Goal: Task Accomplishment & Management: Manage account settings

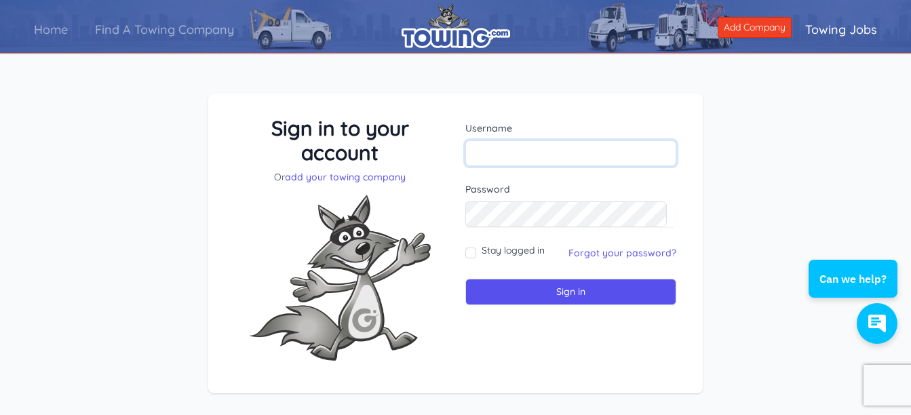
click at [513, 155] on input "text" at bounding box center [570, 153] width 211 height 26
type input "gcruz819"
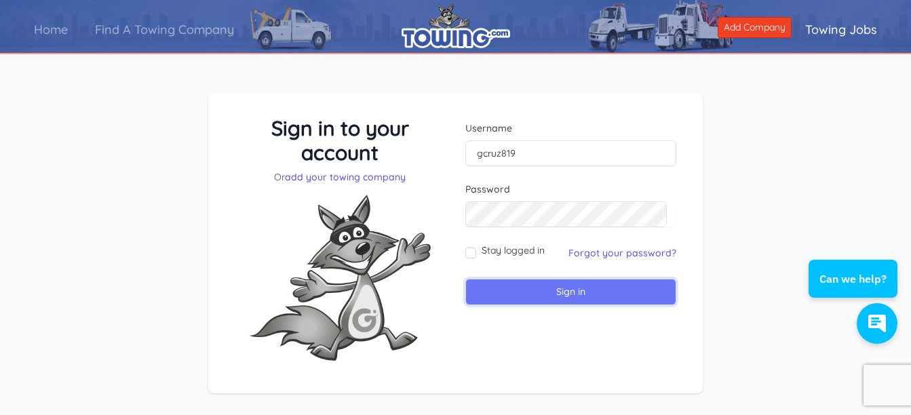
click at [567, 294] on input "Sign in" at bounding box center [570, 292] width 211 height 26
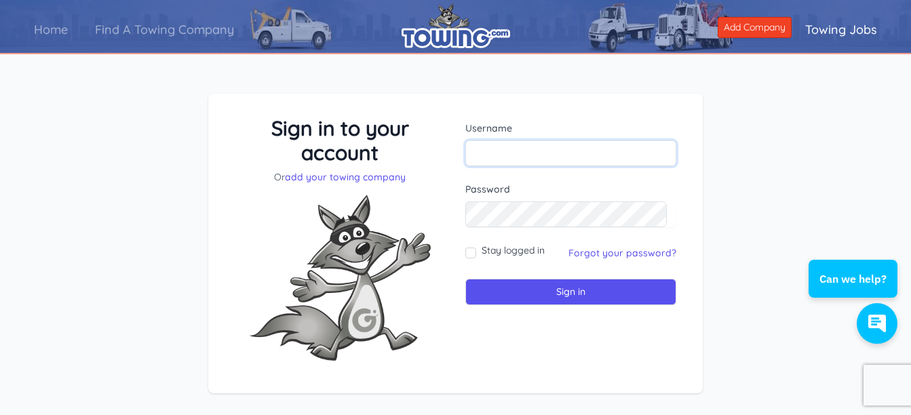
click at [498, 153] on input "text" at bounding box center [570, 153] width 211 height 26
type input "rocktowing"
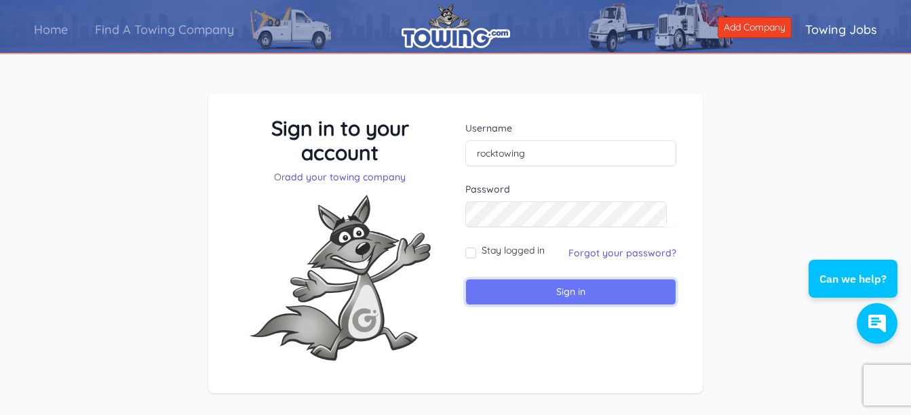
click at [562, 296] on input "Sign in" at bounding box center [570, 292] width 211 height 26
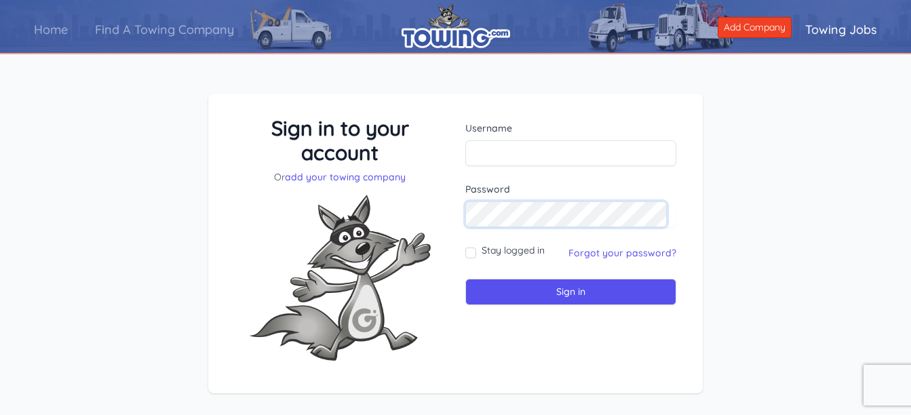
click at [534, 153] on form "Username Password Stay logged in" at bounding box center [570, 213] width 211 height 184
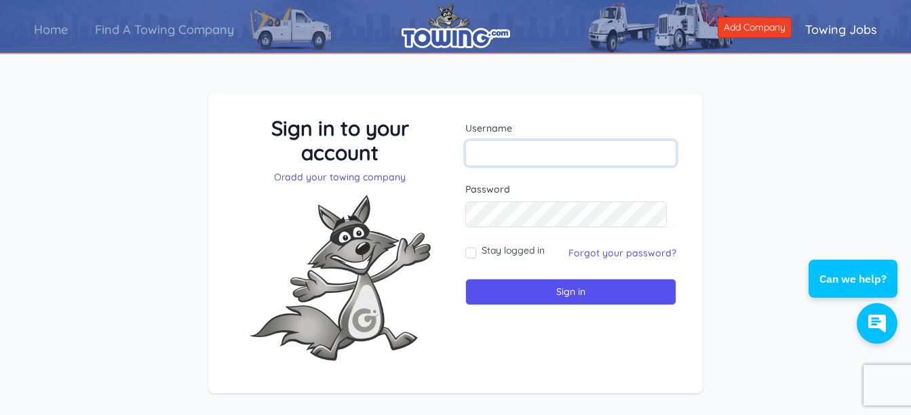
click at [534, 153] on input "text" at bounding box center [570, 153] width 211 height 26
type input "rocktowing"
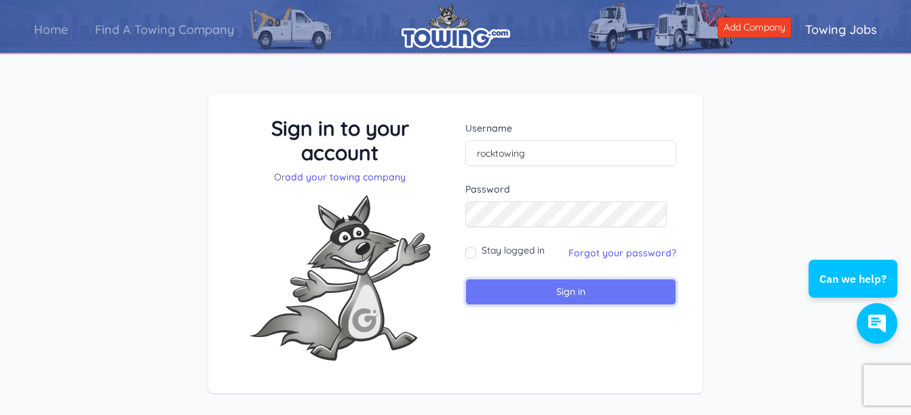
click at [574, 288] on input "Sign in" at bounding box center [570, 292] width 211 height 26
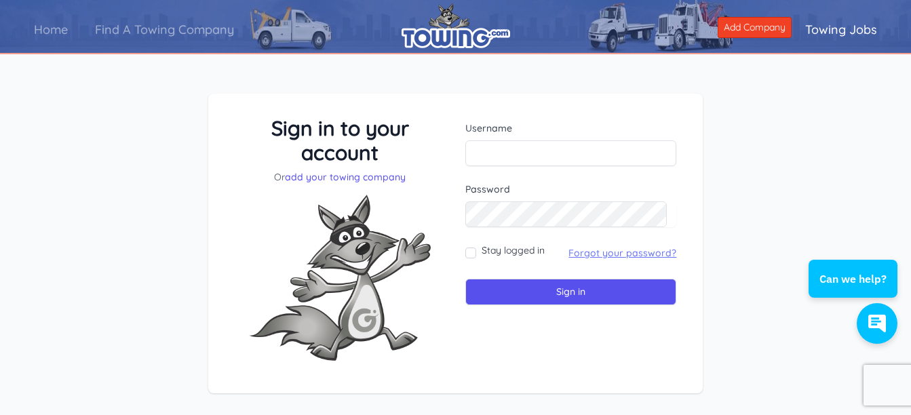
click at [610, 257] on link "Forgot your password?" at bounding box center [622, 253] width 108 height 12
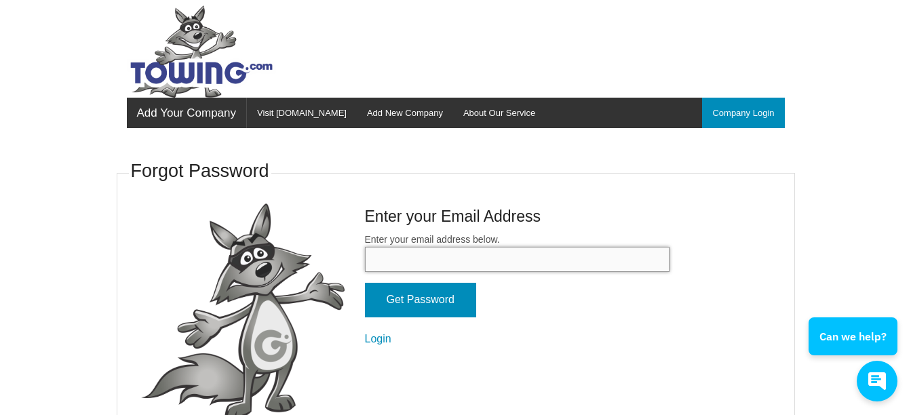
click at [568, 265] on input "Enter your email address below." at bounding box center [517, 259] width 305 height 25
type input "[EMAIL_ADDRESS][DOMAIN_NAME]"
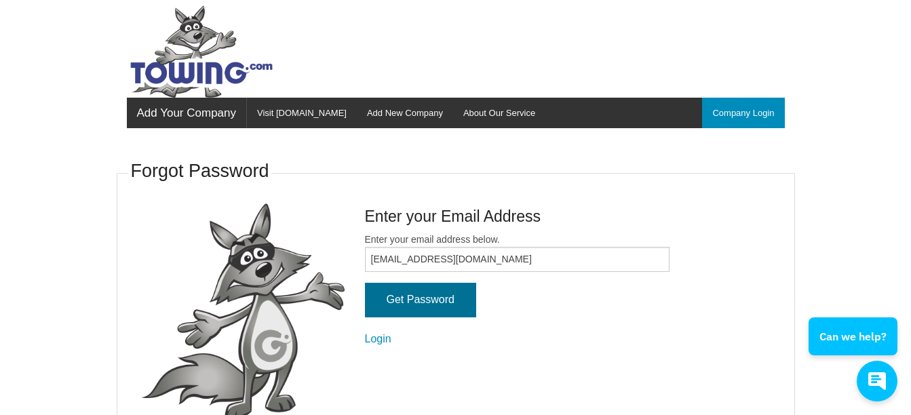
click at [427, 300] on input "Get Password" at bounding box center [420, 300] width 111 height 35
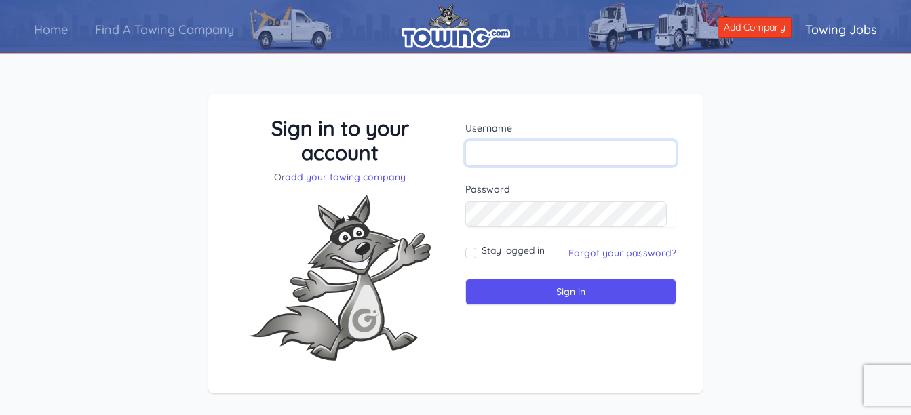
click at [519, 158] on input "text" at bounding box center [570, 153] width 211 height 26
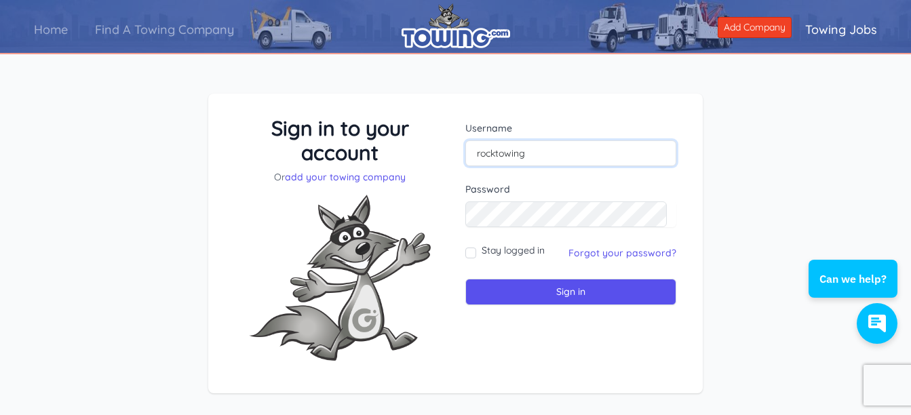
type input "rocktowing"
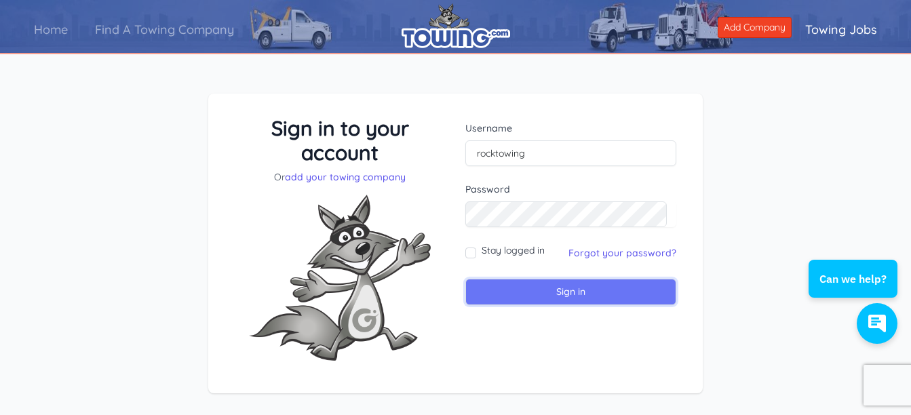
click at [568, 296] on input "Sign in" at bounding box center [570, 292] width 211 height 26
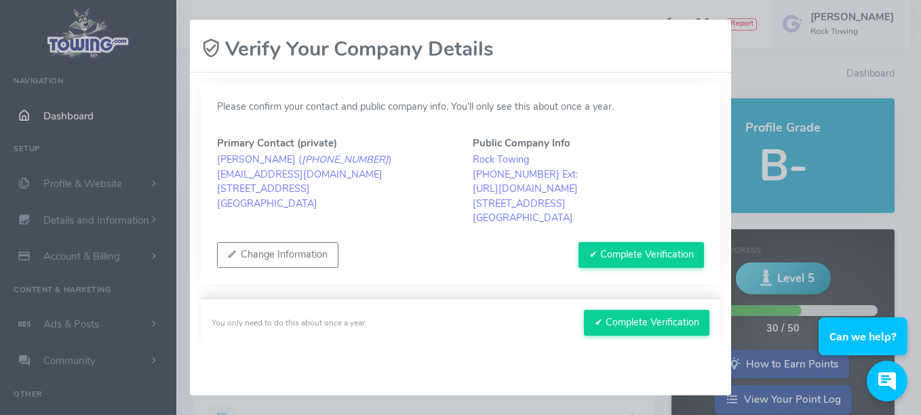
scroll to position [2, 0]
click at [683, 12] on div "Please wait, submitting data... Verify Your Company Details Please confirm your…" at bounding box center [460, 207] width 921 height 415
click at [816, 83] on div "Please wait, submitting data... Verify Your Company Details Please confirm your…" at bounding box center [460, 207] width 921 height 415
click at [792, 72] on div "Please wait, submitting data... Verify Your Company Details Please confirm your…" at bounding box center [460, 207] width 921 height 415
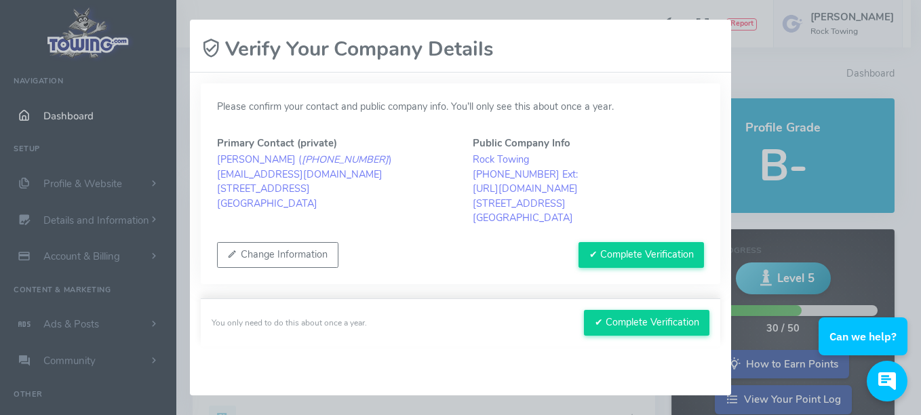
scroll to position [2, 0]
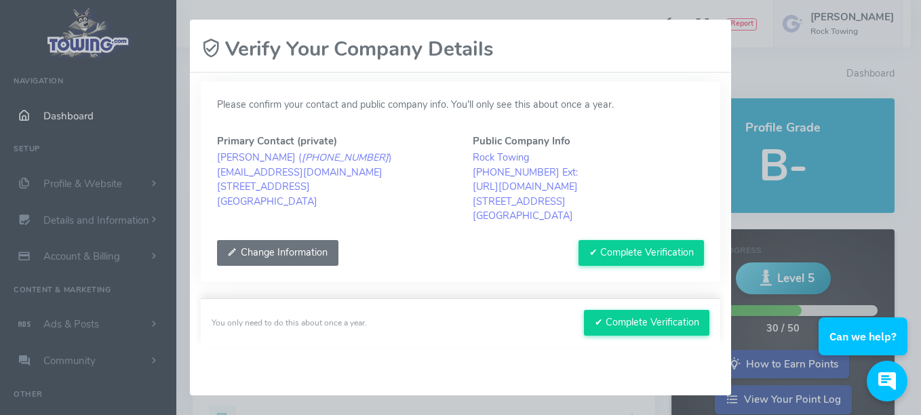
click at [299, 254] on button "Change Information" at bounding box center [277, 253] width 121 height 26
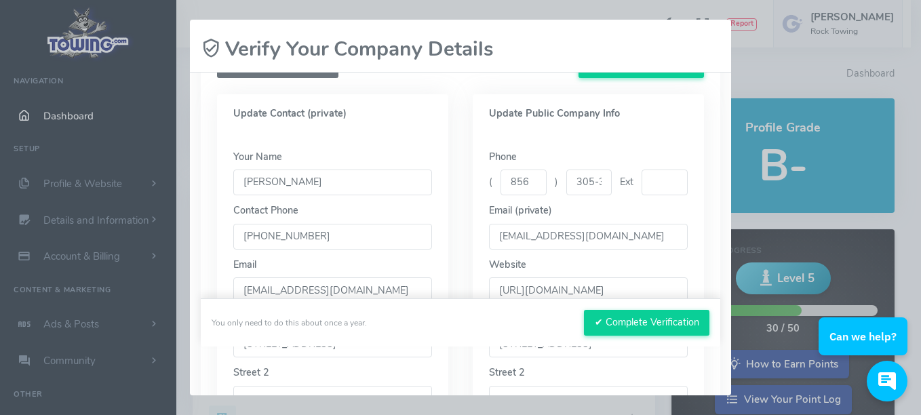
scroll to position [193, 0]
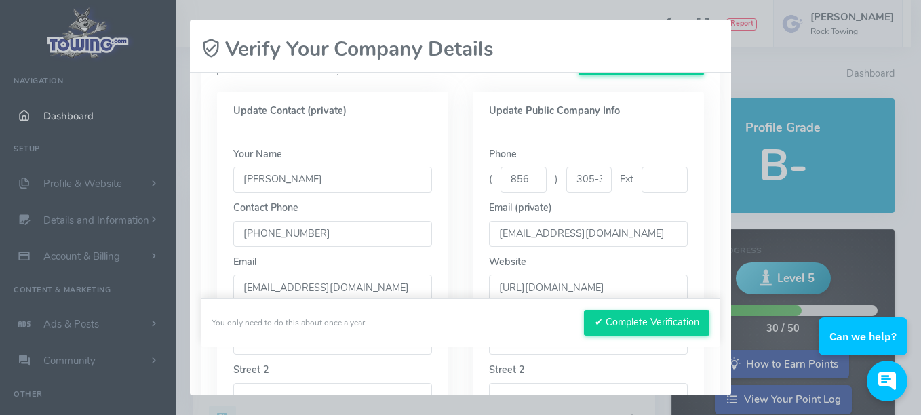
click at [600, 235] on input "rocktowing@gmail.com" at bounding box center [588, 234] width 199 height 26
type input "r"
click at [637, 289] on input "http://www.rock.towing.com" at bounding box center [588, 288] width 199 height 26
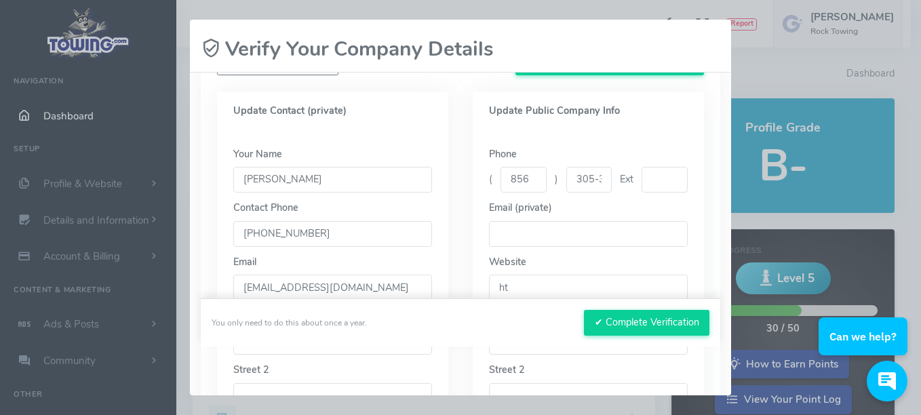
type input "h"
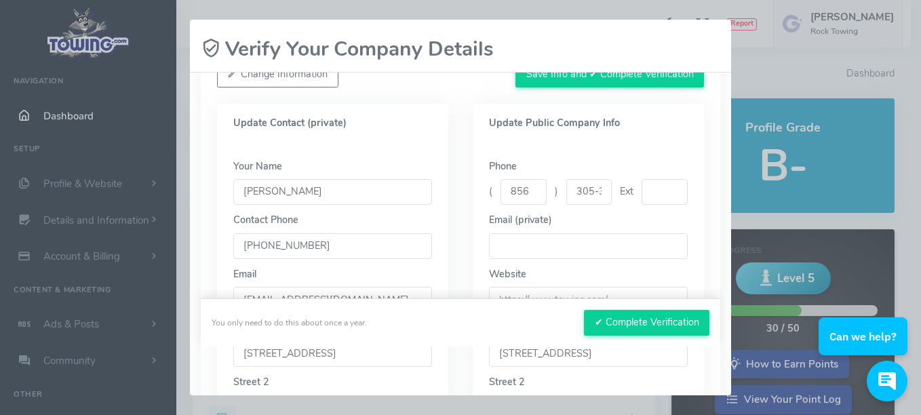
scroll to position [67, 0]
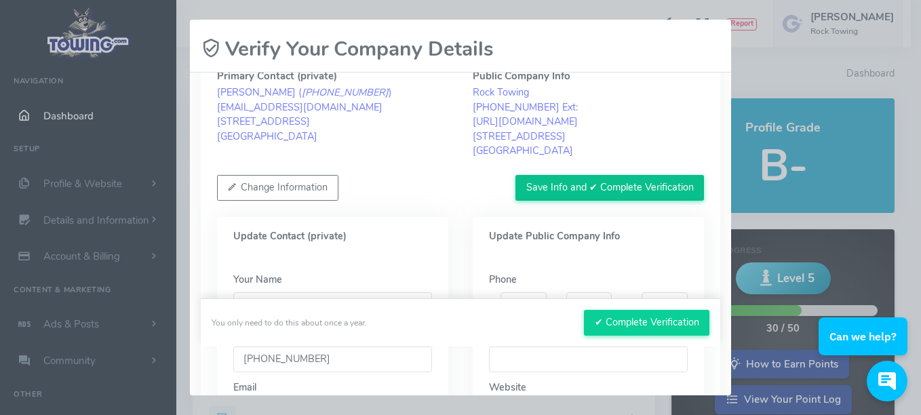
click at [567, 187] on button "Save Info and ✔ Complete Verification" at bounding box center [609, 188] width 189 height 26
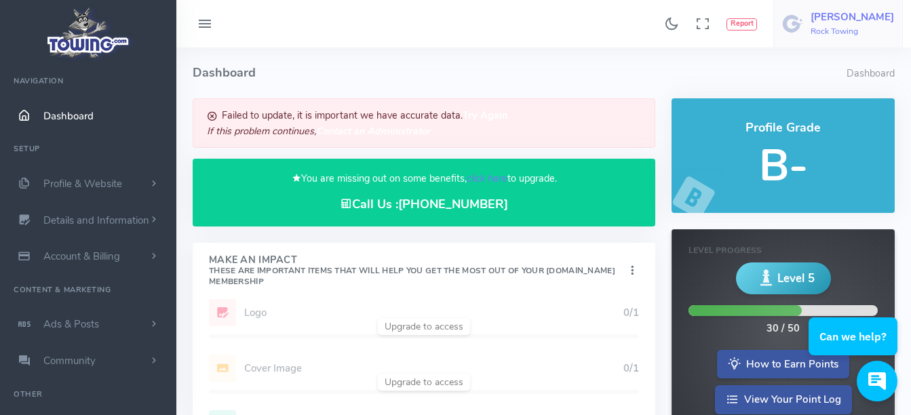
click at [864, 25] on span "Gami Cruz Rock Towing" at bounding box center [852, 24] width 83 height 24
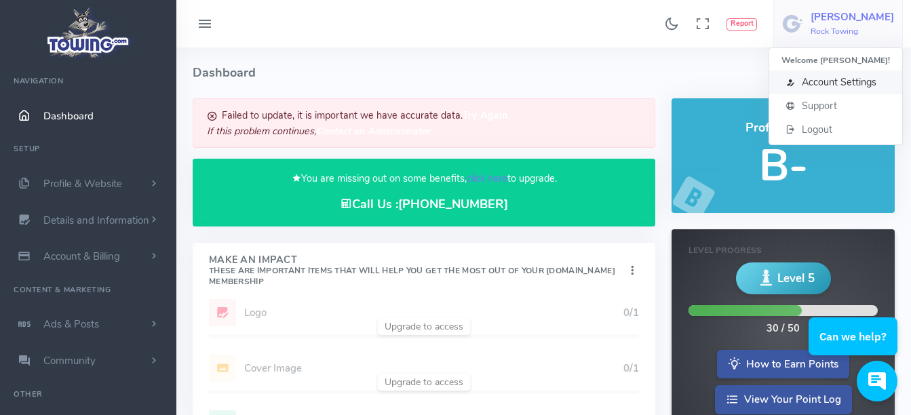
click at [847, 83] on span "Account Settings" at bounding box center [839, 82] width 75 height 14
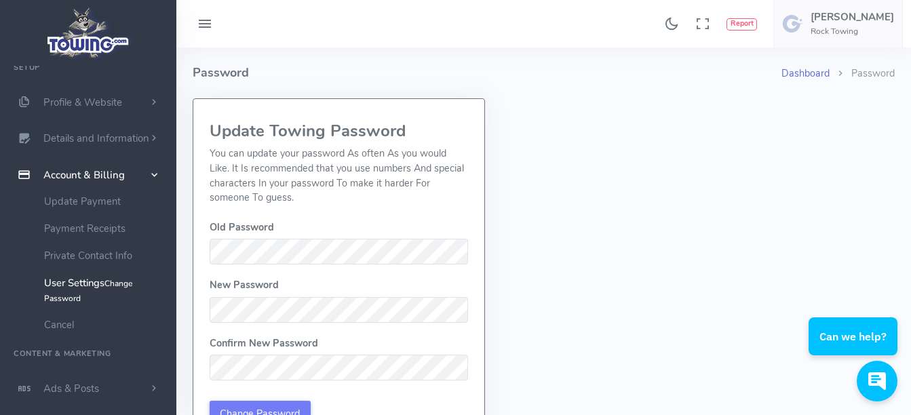
click at [813, 77] on link "Dashboard" at bounding box center [805, 73] width 48 height 14
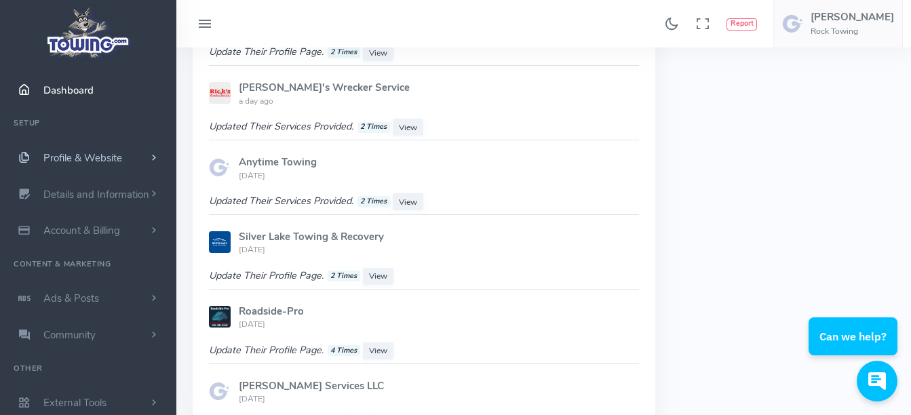
scroll to position [948, 0]
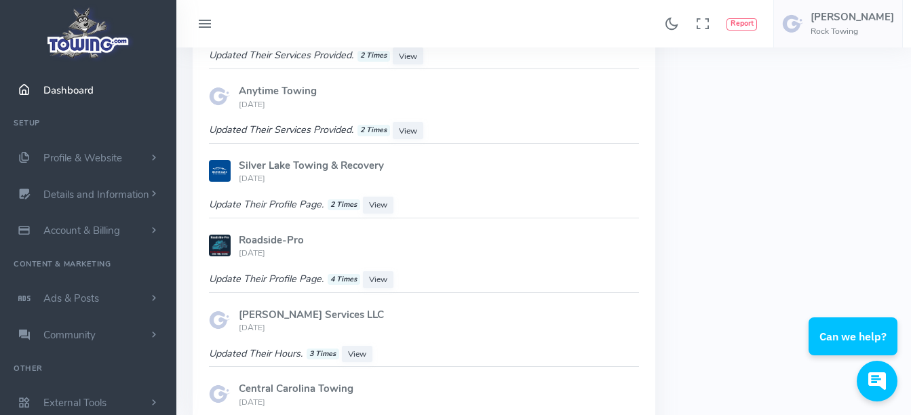
click at [24, 370] on ul "Navigation Dashboard Setup Profile & Website Homepage Content Service List - Wh…" at bounding box center [88, 230] width 176 height 381
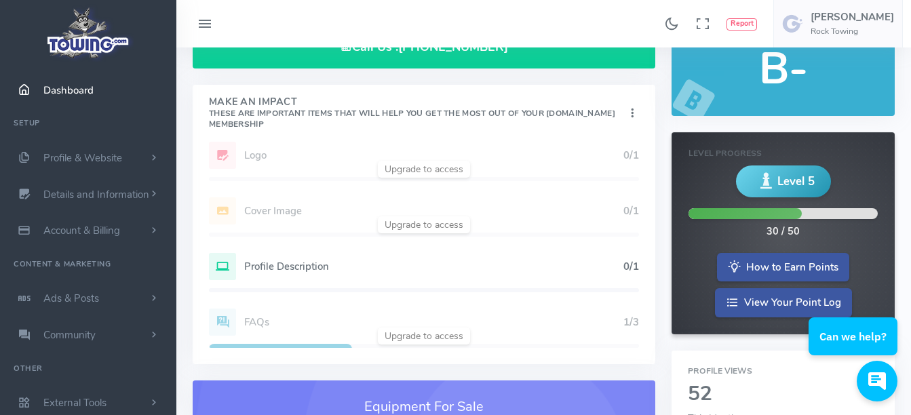
scroll to position [0, 0]
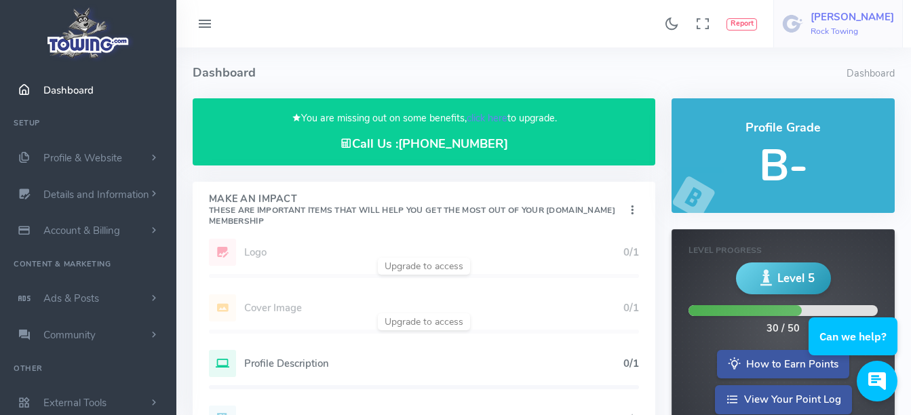
click at [857, 32] on h6 "Rock Towing" at bounding box center [852, 31] width 83 height 9
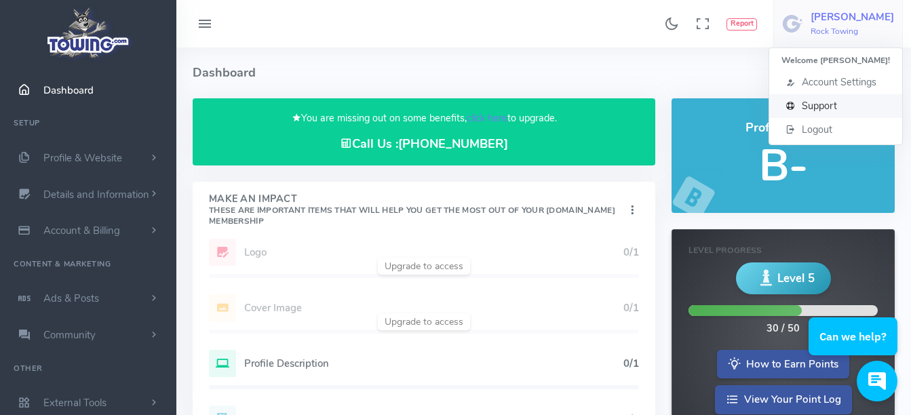
click at [832, 102] on span "Support" at bounding box center [819, 106] width 35 height 14
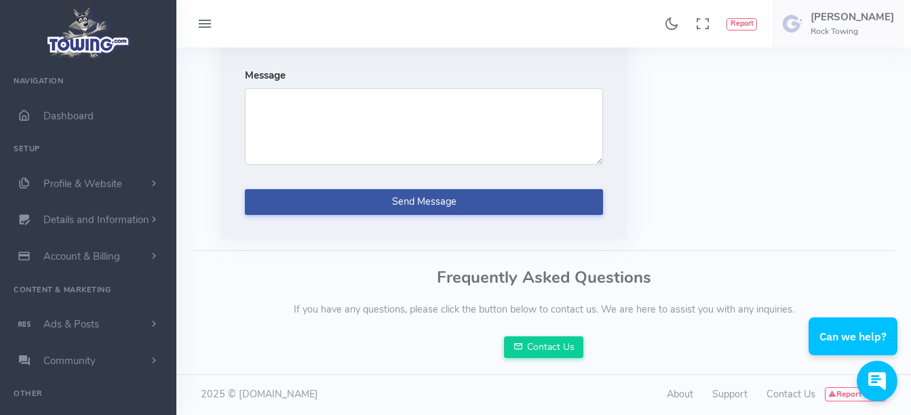
scroll to position [176, 0]
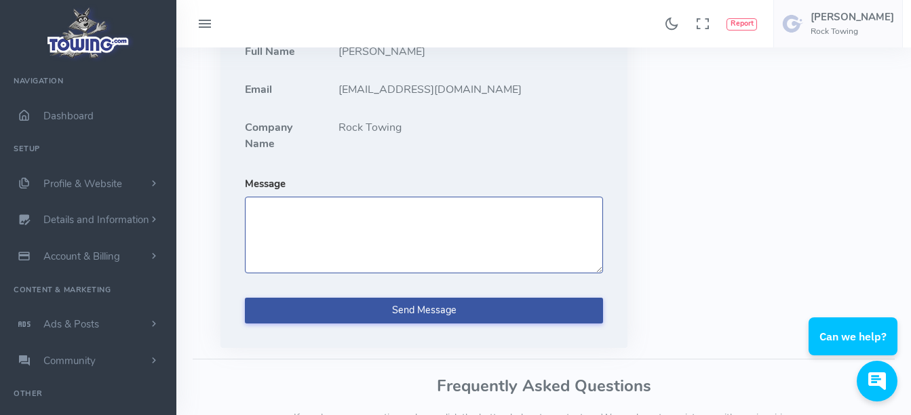
click at [353, 242] on textarea "Message" at bounding box center [424, 235] width 358 height 76
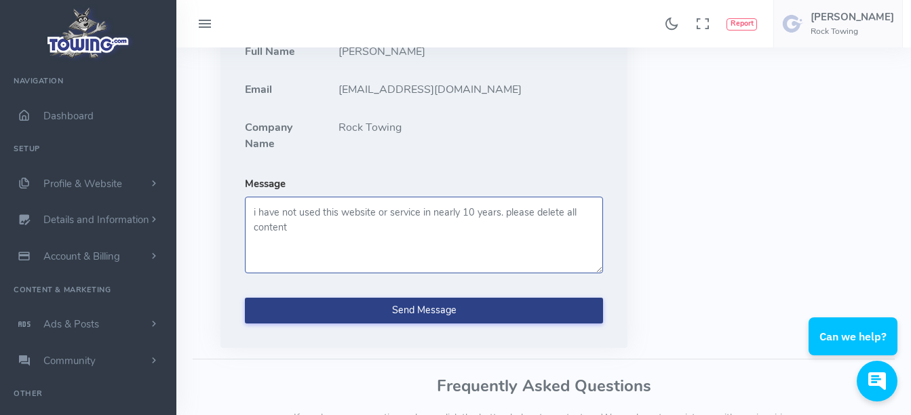
type textarea "i have not used this website or service in nearly 10 years. please delete all c…"
click at [417, 313] on button "Send Message" at bounding box center [424, 311] width 358 height 26
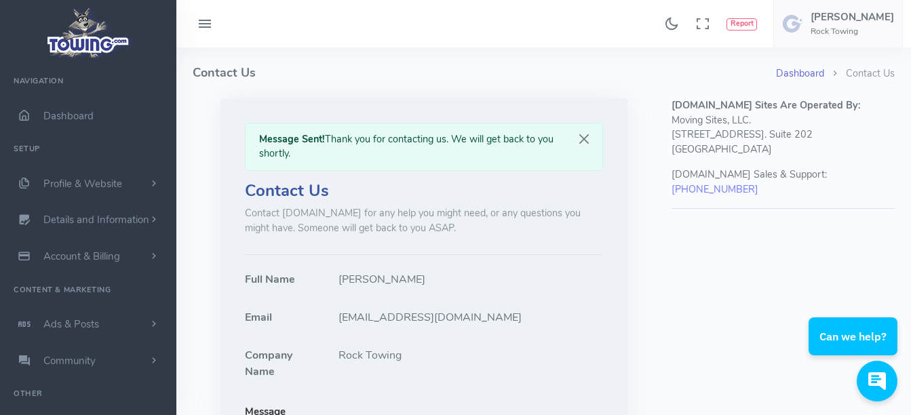
click at [809, 71] on link "Dashboard" at bounding box center [800, 73] width 48 height 14
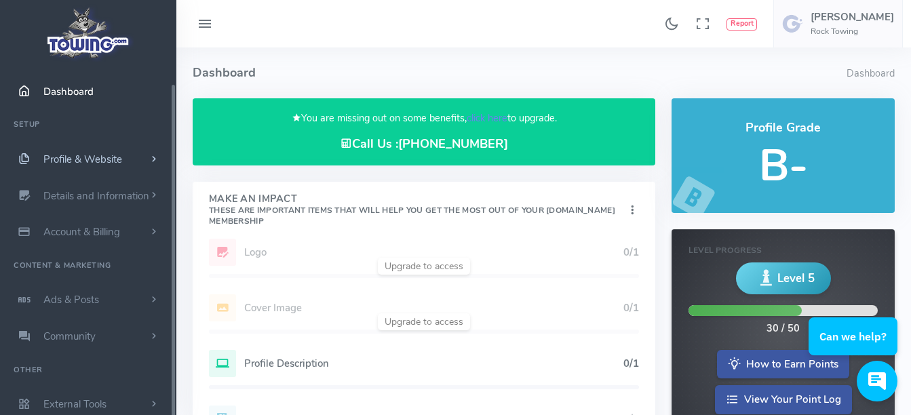
scroll to position [26, 0]
click at [117, 226] on span "Account & Billing" at bounding box center [81, 231] width 77 height 14
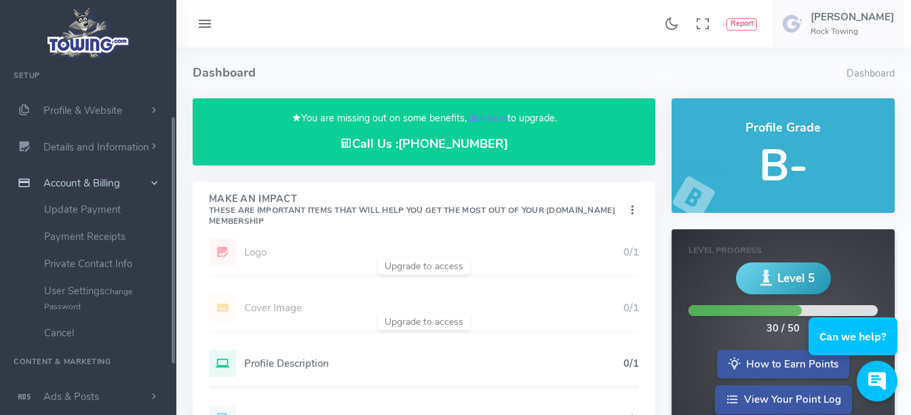
scroll to position [74, 0]
click at [62, 324] on link "Cancel" at bounding box center [105, 332] width 142 height 27
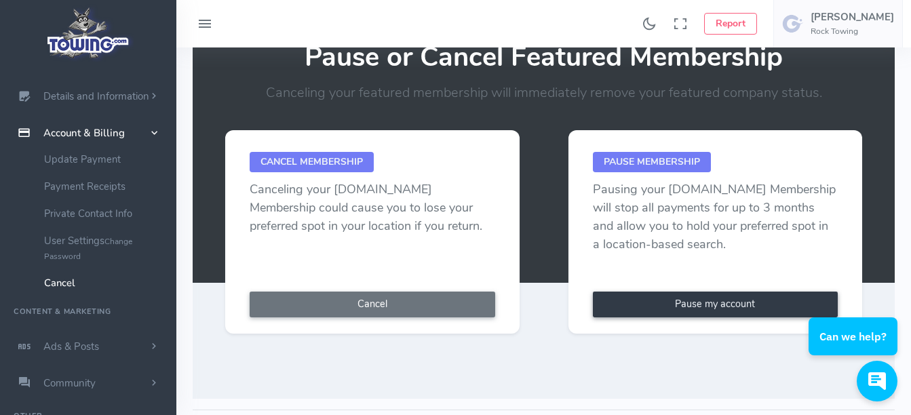
scroll to position [142, 0]
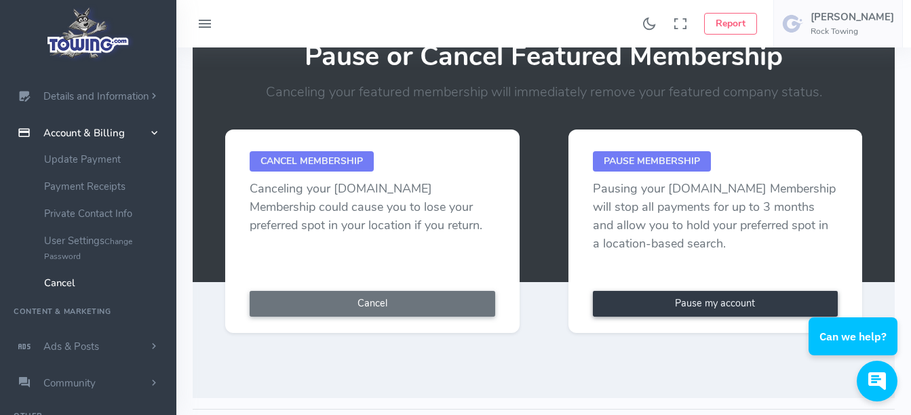
click at [317, 159] on span "Cancel Membership" at bounding box center [312, 161] width 124 height 20
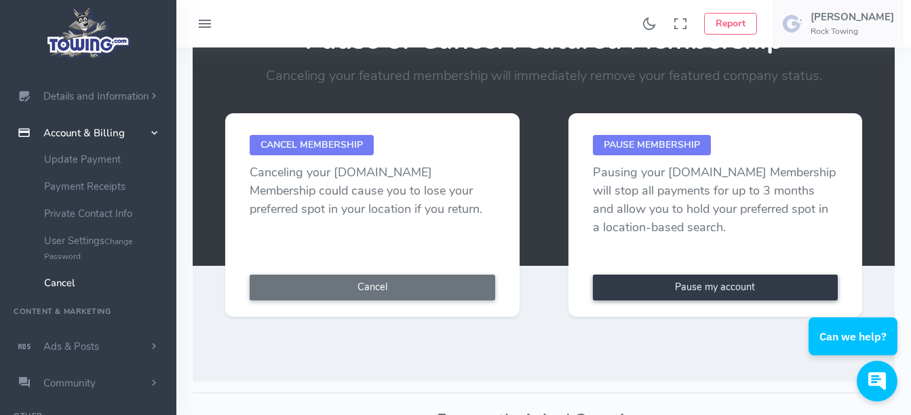
scroll to position [159, 0]
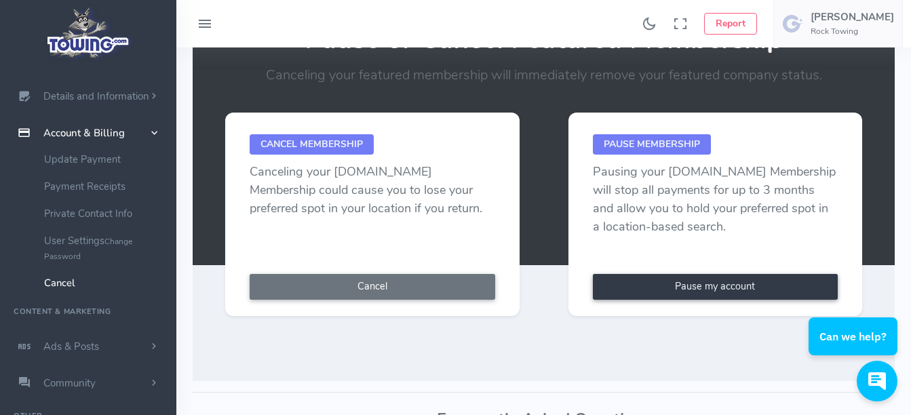
click at [321, 148] on span "Cancel Membership" at bounding box center [312, 144] width 124 height 20
click at [387, 277] on button "Cancel" at bounding box center [373, 287] width 246 height 26
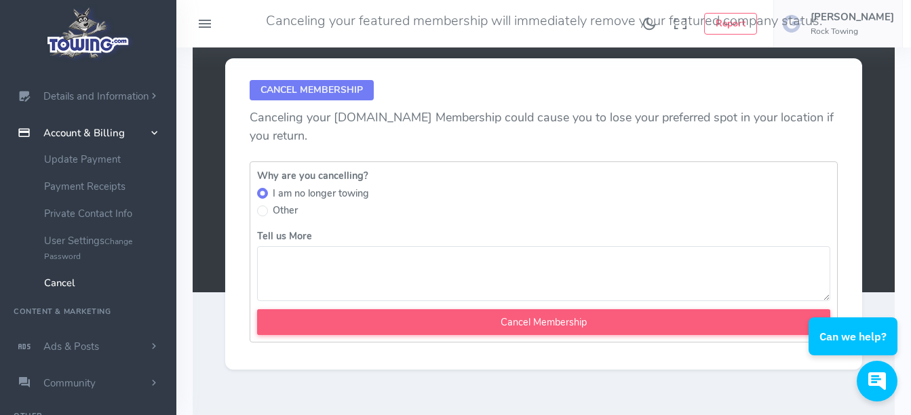
scroll to position [214, 0]
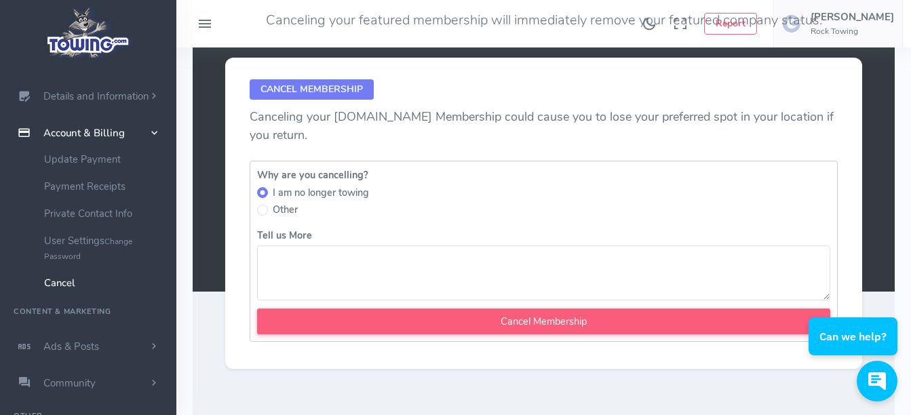
click at [289, 272] on textarea "Tell us More" at bounding box center [543, 273] width 573 height 55
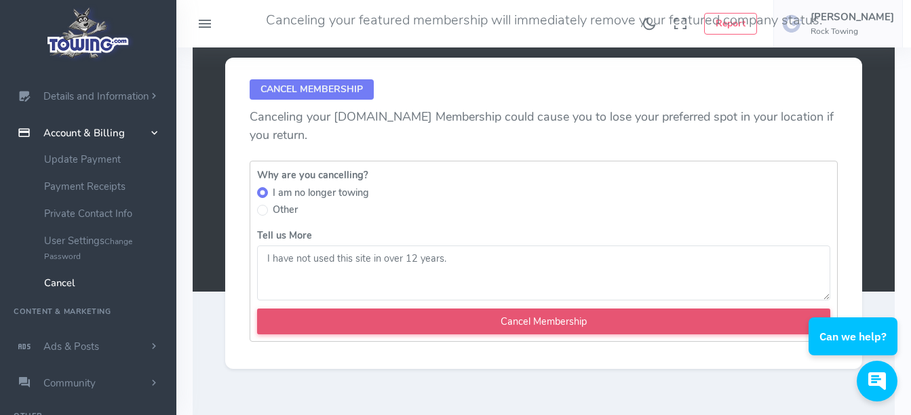
type textarea "I have not used this site in over 12 years."
click at [509, 328] on input "Cancel Membership" at bounding box center [543, 322] width 573 height 26
